Goal: Navigation & Orientation: Understand site structure

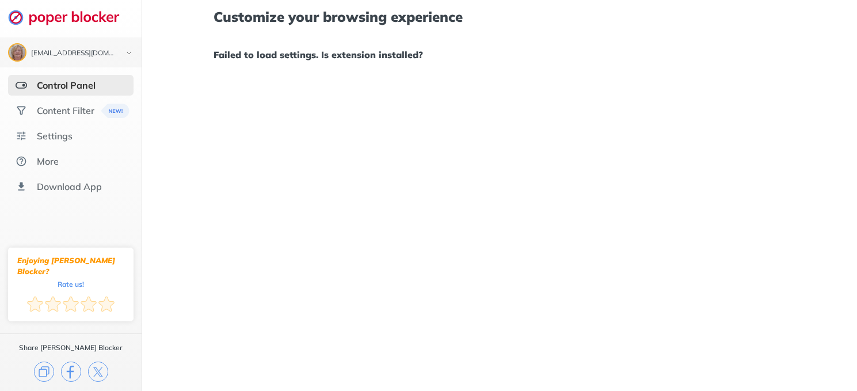
click at [68, 78] on div "Control Panel" at bounding box center [70, 85] width 125 height 21
click at [66, 112] on div "Content Filter" at bounding box center [66, 111] width 58 height 12
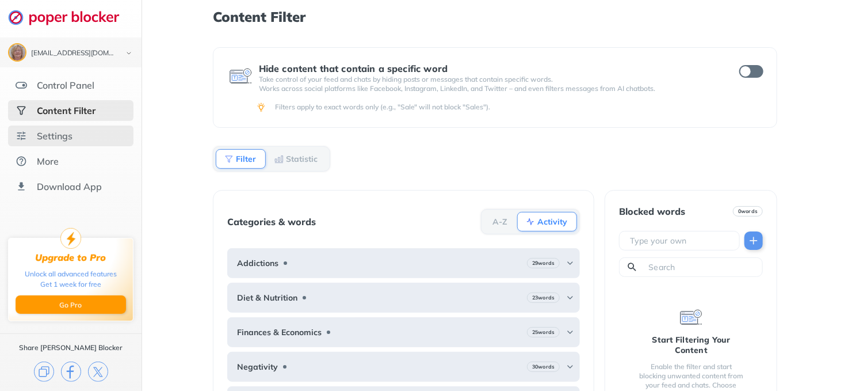
click at [60, 130] on div "Settings" at bounding box center [55, 136] width 36 height 12
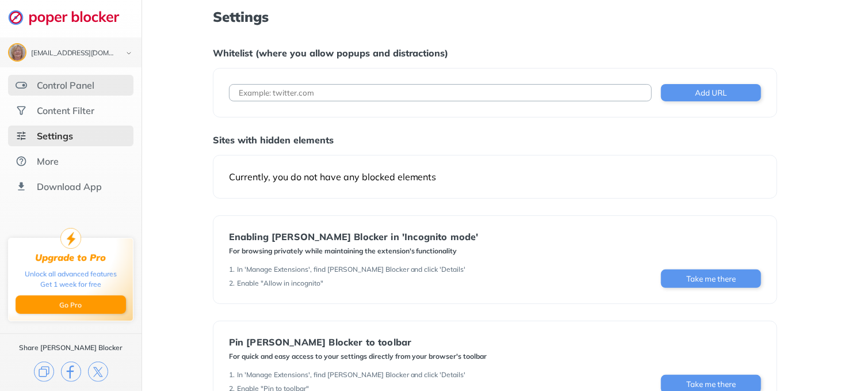
click at [58, 81] on div "Control Panel" at bounding box center [66, 85] width 58 height 12
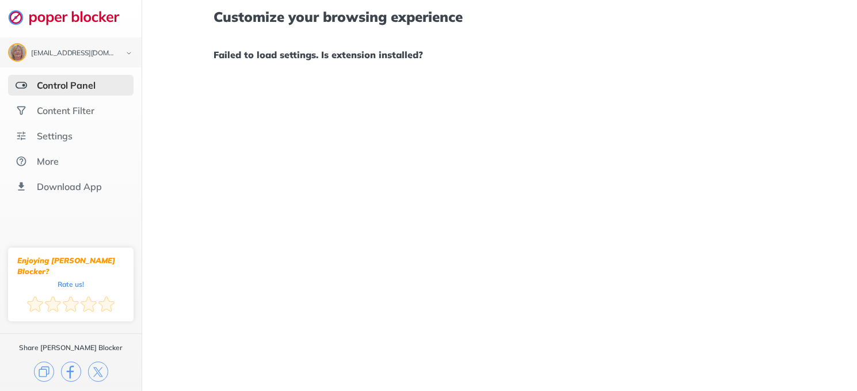
click at [89, 84] on div "Control Panel" at bounding box center [66, 85] width 59 height 12
